Goal: Navigation & Orientation: Understand site structure

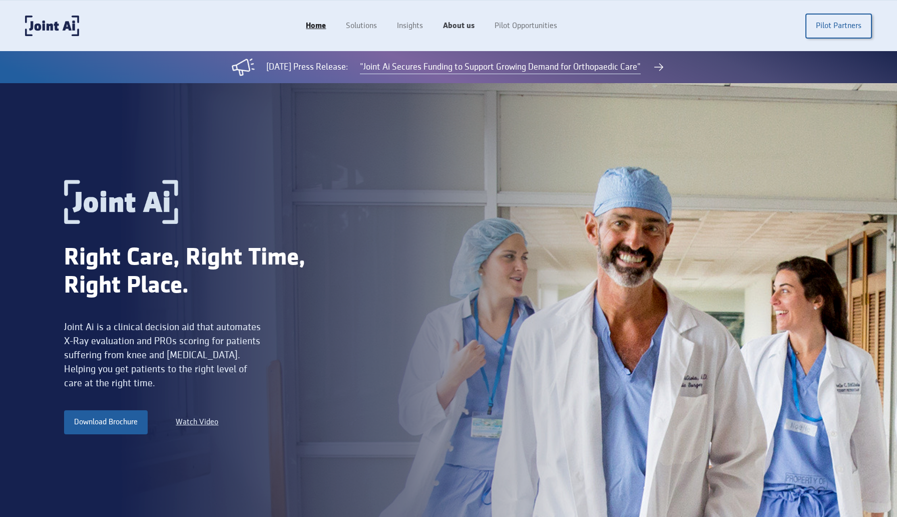
click at [452, 26] on link "About us" at bounding box center [459, 26] width 52 height 19
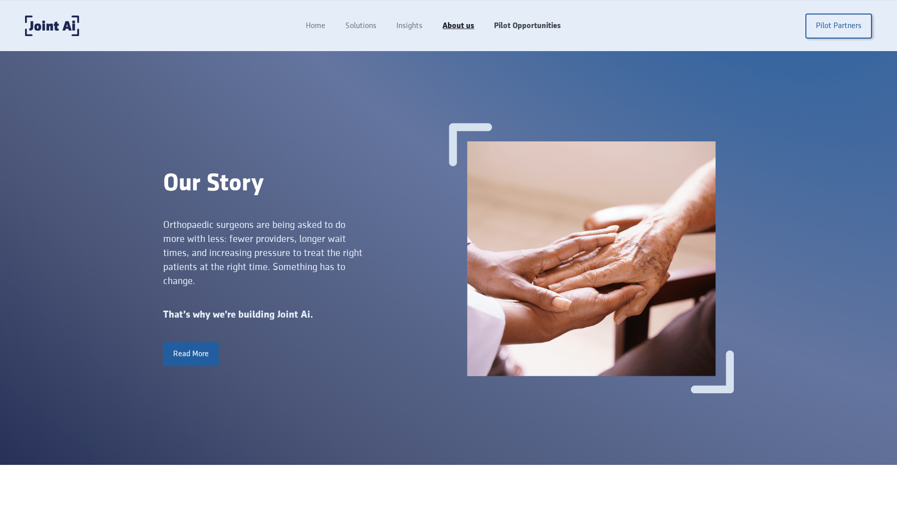
click at [516, 24] on link "Pilot Opportunities" at bounding box center [527, 26] width 87 height 19
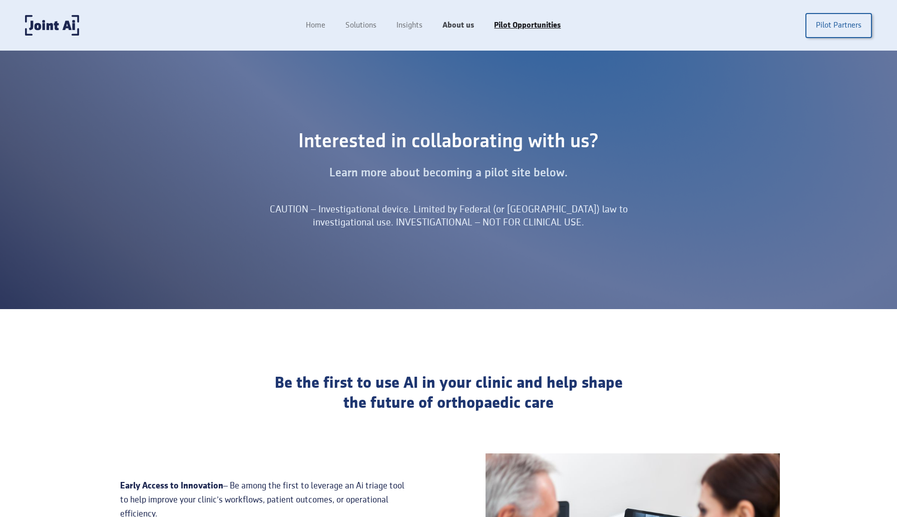
click at [464, 24] on link "About us" at bounding box center [459, 25] width 52 height 19
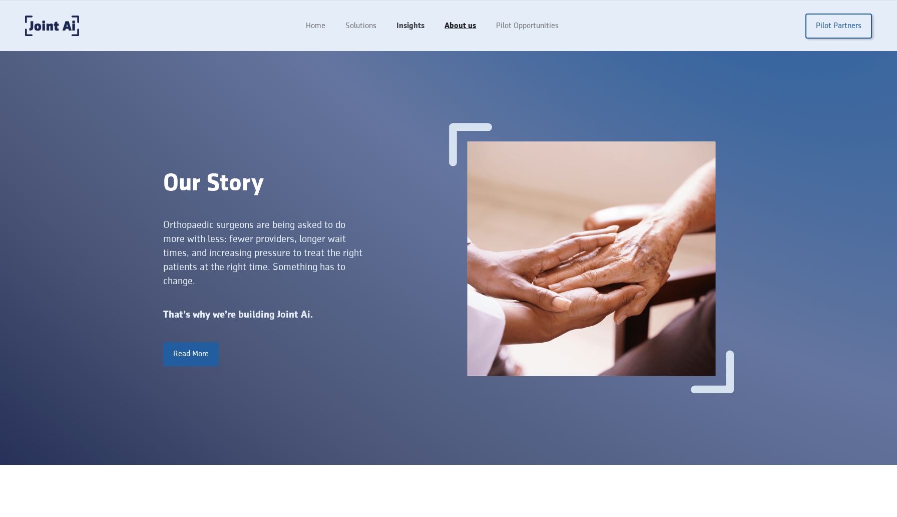
click at [398, 31] on link "Insights" at bounding box center [411, 26] width 48 height 19
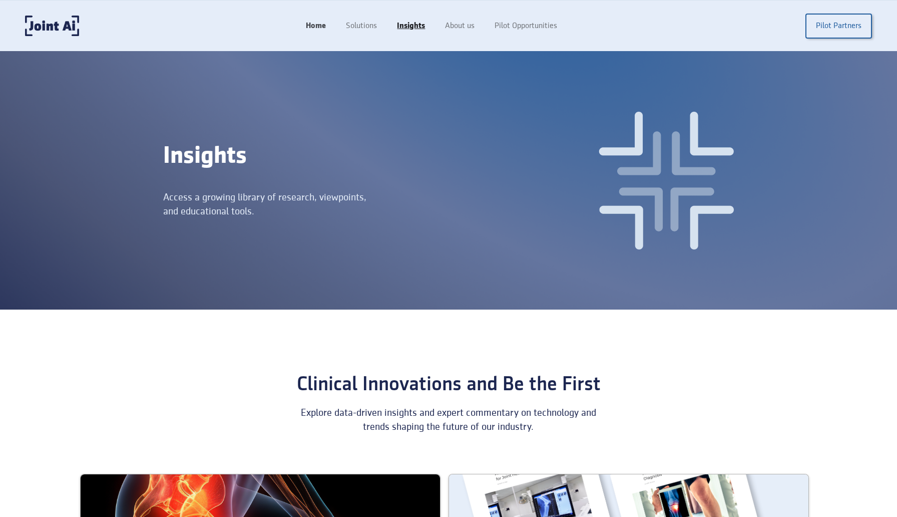
click at [311, 31] on link "Home" at bounding box center [316, 26] width 40 height 19
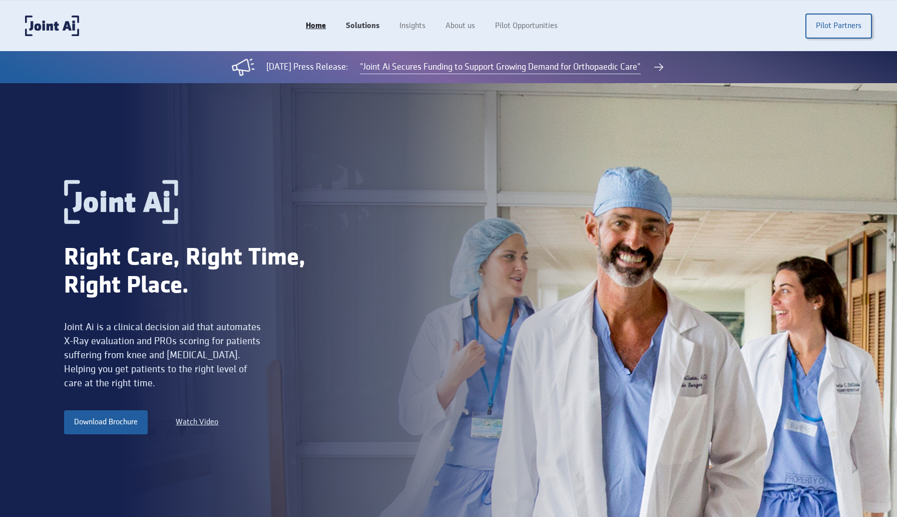
click at [354, 25] on link "Solutions" at bounding box center [363, 26] width 54 height 19
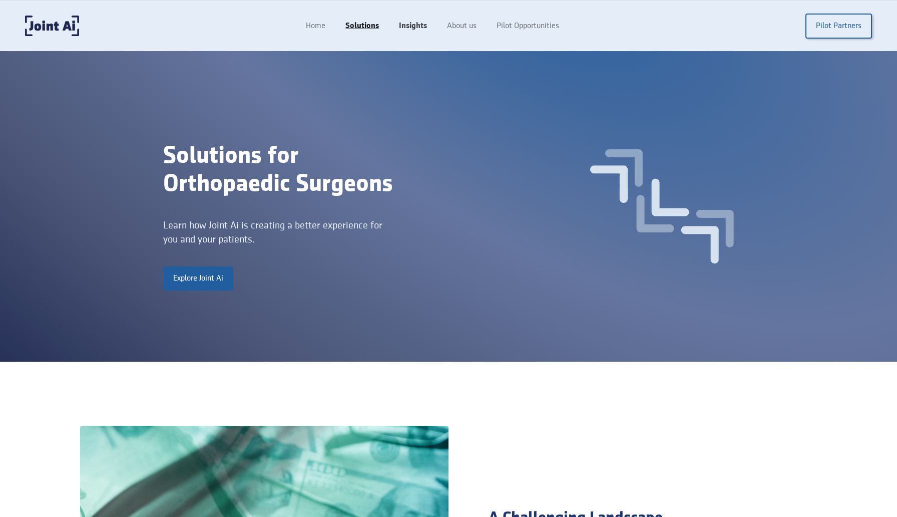
click at [416, 23] on link "Insights" at bounding box center [413, 26] width 48 height 19
